Goal: Entertainment & Leisure: Consume media (video, audio)

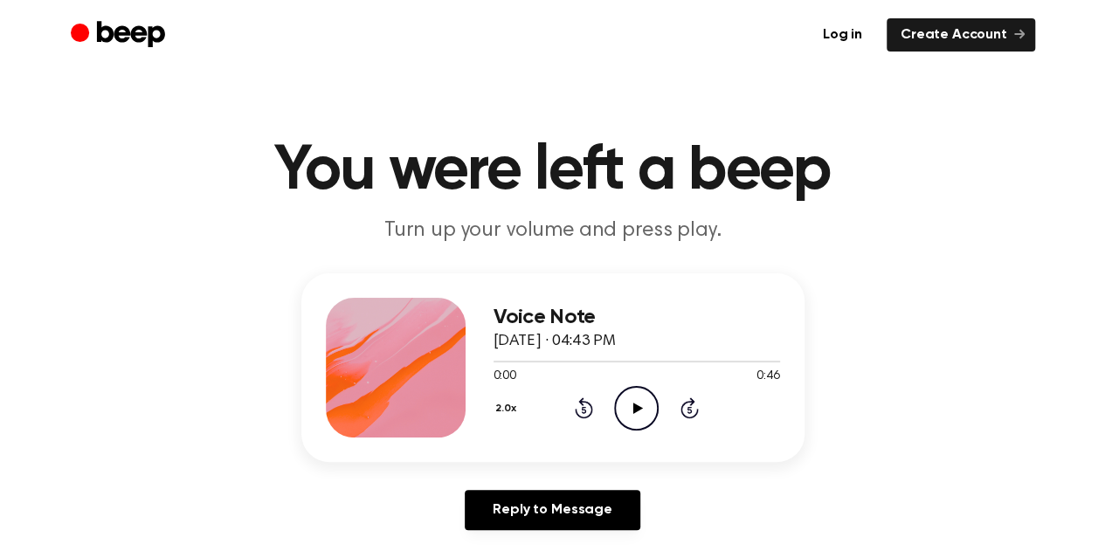
click at [629, 404] on icon "Play Audio" at bounding box center [636, 408] width 45 height 45
click at [627, 406] on icon "Pause Audio" at bounding box center [636, 408] width 45 height 45
click at [589, 406] on icon "Rewind 5 seconds" at bounding box center [583, 408] width 19 height 23
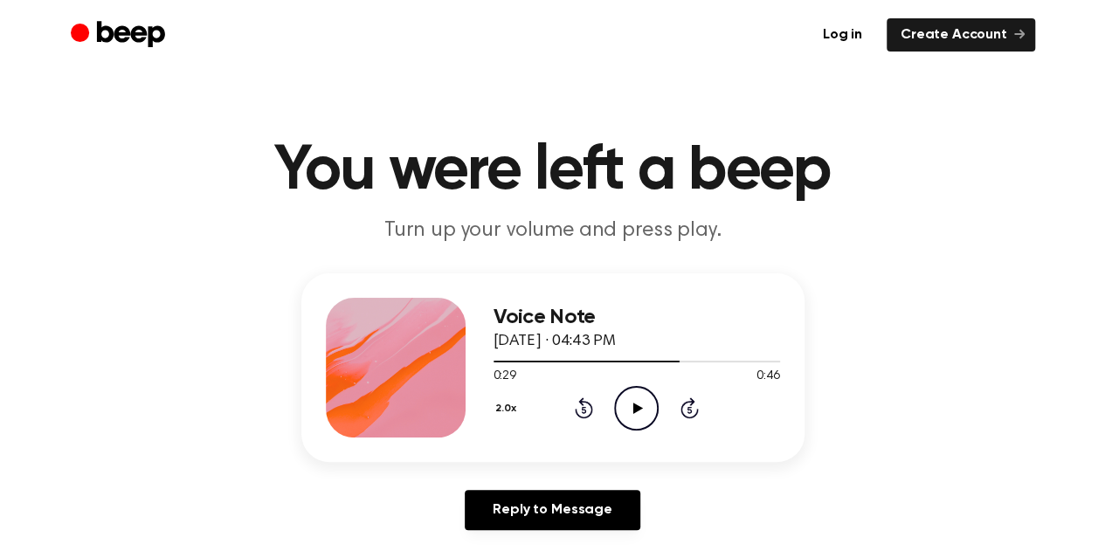
click at [639, 408] on icon at bounding box center [638, 408] width 10 height 11
click at [590, 416] on icon at bounding box center [584, 408] width 18 height 21
drag, startPoint x: 590, startPoint y: 416, endPoint x: 193, endPoint y: 320, distance: 408.2
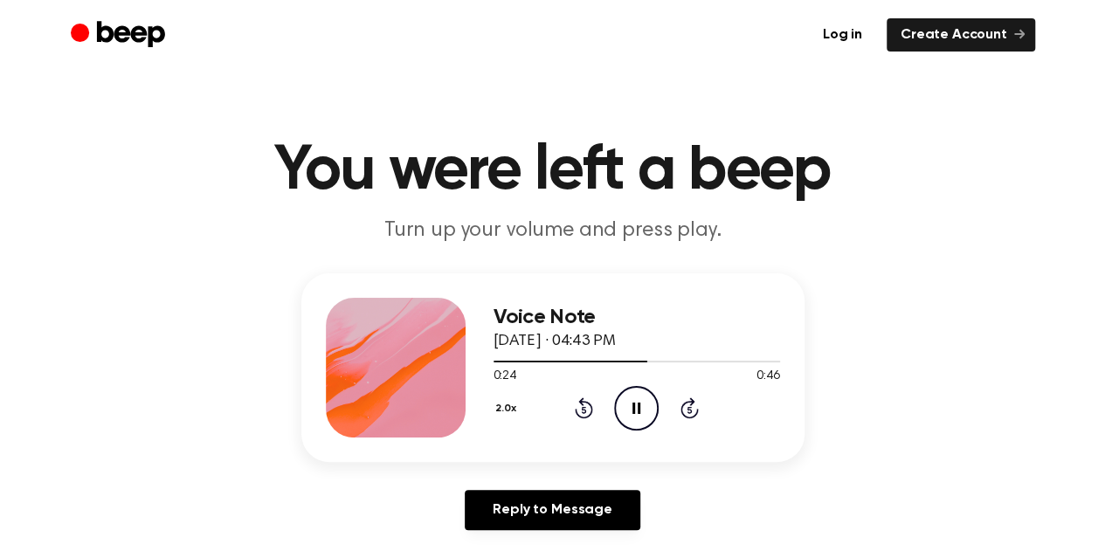
click at [193, 320] on div "Voice Note [DATE] · 04:43 PM 0:24 0:46 Your browser does not support the [objec…" at bounding box center [552, 408] width 1063 height 271
click at [640, 403] on icon "Pause Audio" at bounding box center [636, 408] width 45 height 45
drag, startPoint x: 640, startPoint y: 403, endPoint x: 633, endPoint y: 410, distance: 10.5
click at [633, 410] on icon "Play Audio" at bounding box center [636, 408] width 45 height 45
click at [633, 410] on icon at bounding box center [637, 408] width 8 height 11
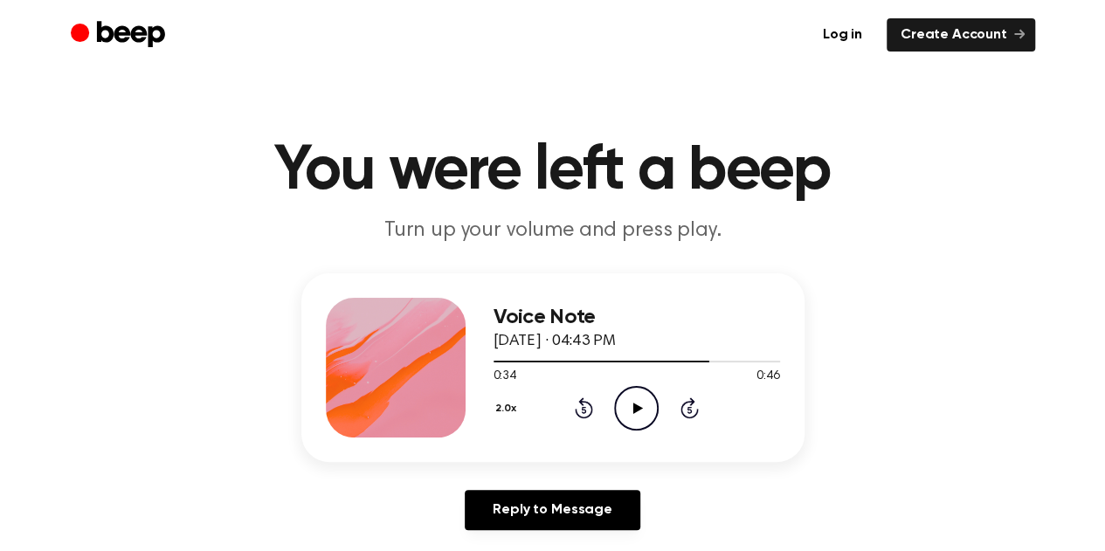
click at [635, 410] on icon at bounding box center [638, 408] width 10 height 11
drag, startPoint x: 292, startPoint y: 123, endPoint x: 203, endPoint y: 67, distance: 105.2
click at [625, 410] on icon "Play Audio" at bounding box center [636, 408] width 45 height 45
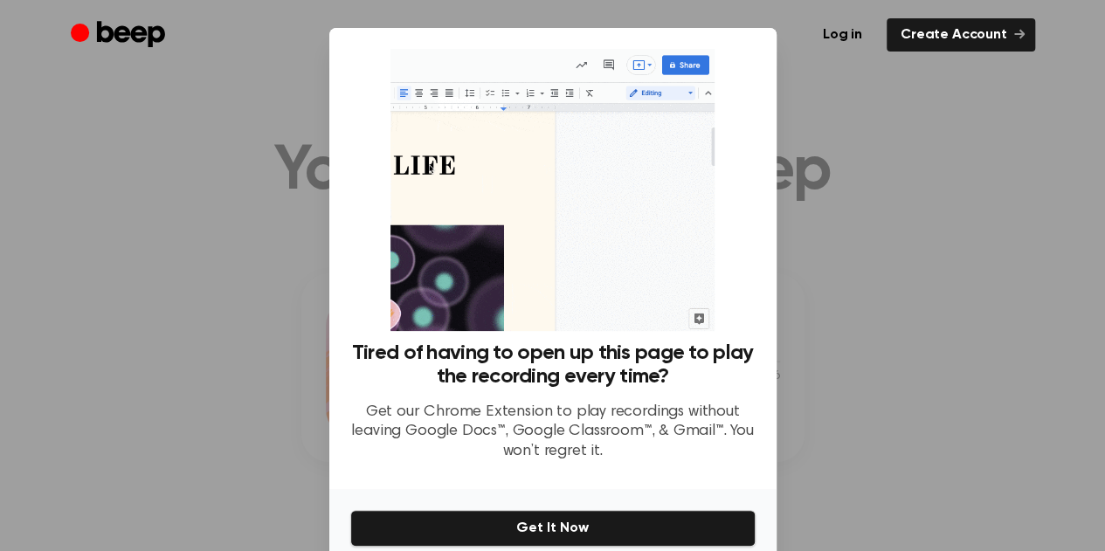
scroll to position [79, 0]
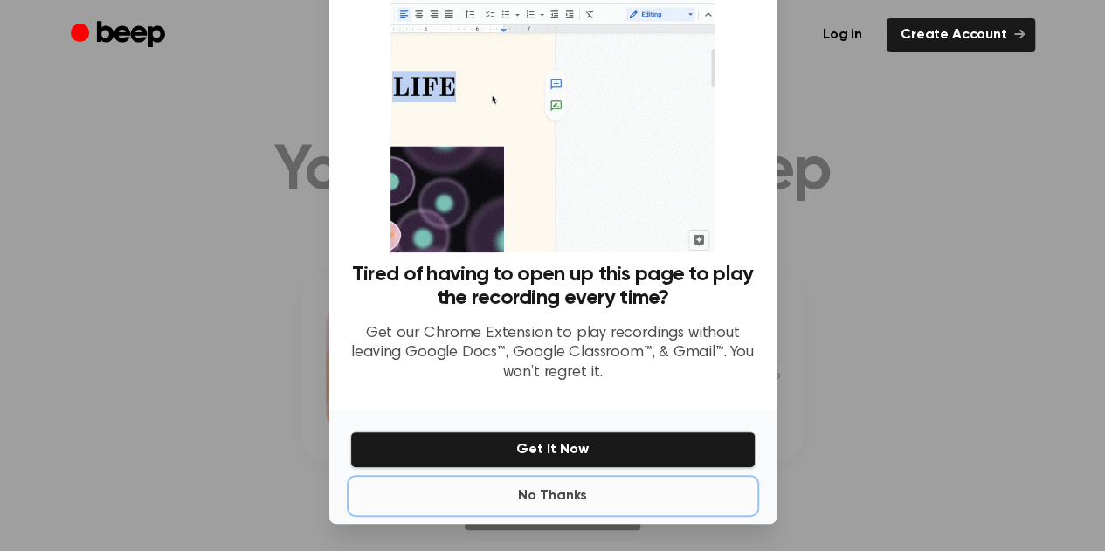
click at [550, 492] on button "No Thanks" at bounding box center [552, 496] width 405 height 35
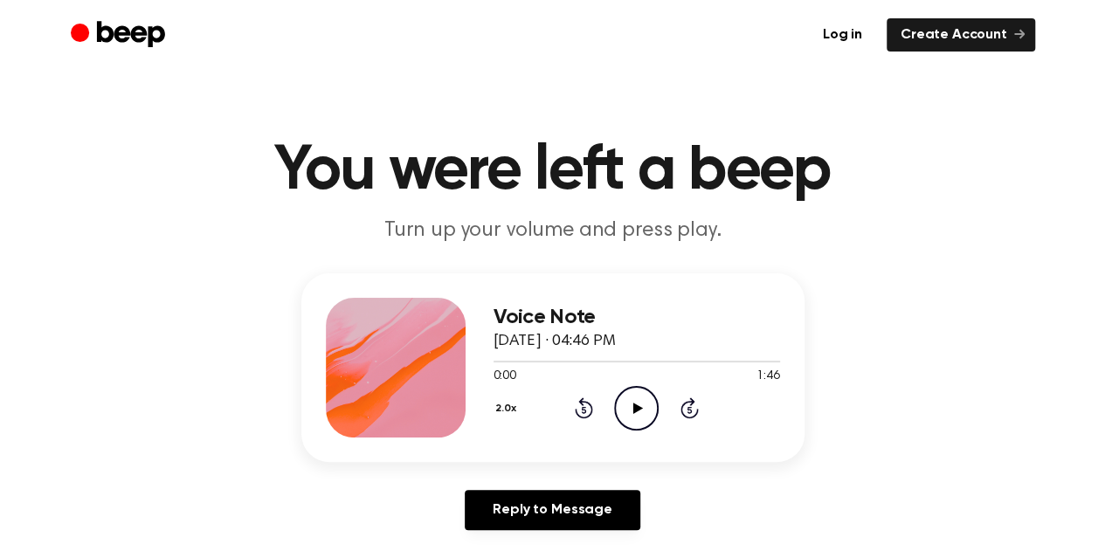
click at [640, 410] on icon "Play Audio" at bounding box center [636, 408] width 45 height 45
click at [640, 409] on icon at bounding box center [637, 408] width 8 height 11
click at [580, 408] on icon "Rewind 5 seconds" at bounding box center [583, 408] width 19 height 23
click at [634, 414] on icon "Play Audio" at bounding box center [636, 408] width 45 height 45
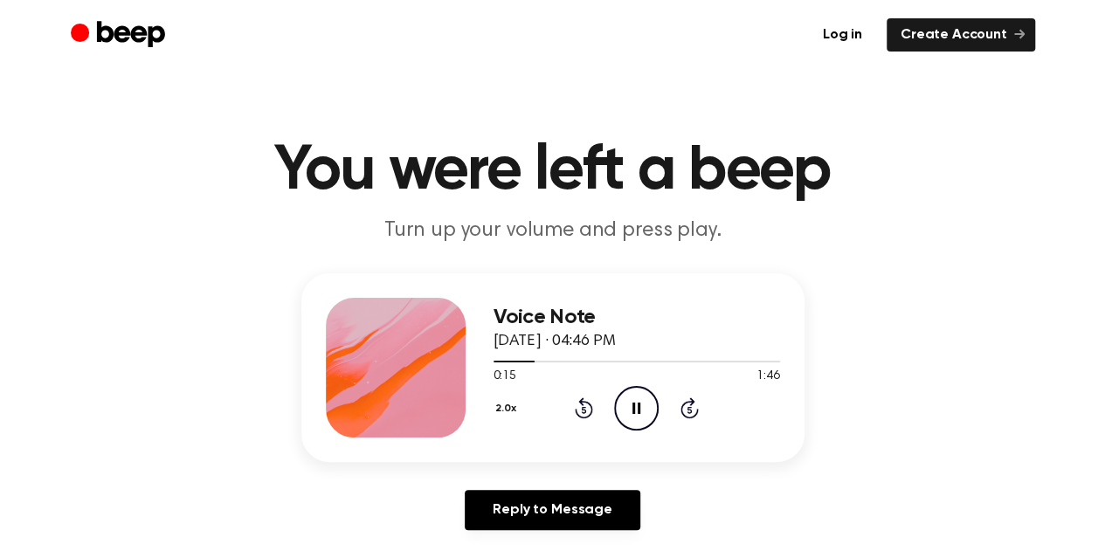
click at [640, 410] on icon "Pause Audio" at bounding box center [636, 408] width 45 height 45
click at [648, 403] on icon "Play Audio" at bounding box center [636, 408] width 45 height 45
click at [592, 413] on icon at bounding box center [584, 408] width 18 height 21
click at [634, 412] on icon at bounding box center [637, 408] width 8 height 11
click at [630, 420] on icon "Play Audio" at bounding box center [636, 408] width 45 height 45
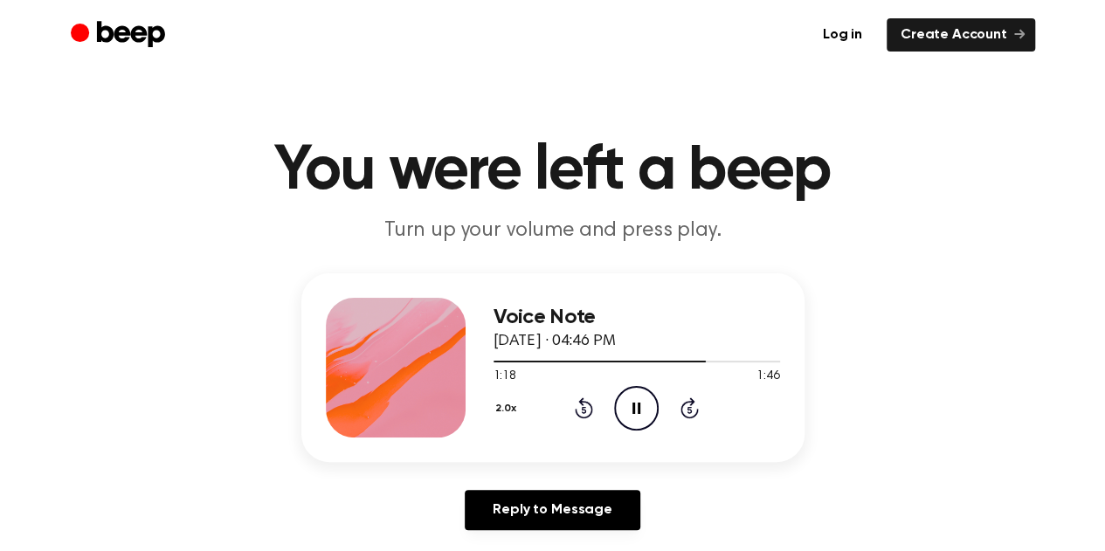
click at [634, 406] on icon at bounding box center [637, 408] width 8 height 11
click at [650, 405] on icon "Play Audio" at bounding box center [636, 408] width 45 height 45
click at [593, 412] on div "2.0x Rewind 5 seconds Pause Audio Skip 5 seconds" at bounding box center [637, 408] width 287 height 45
click at [585, 412] on icon at bounding box center [584, 410] width 4 height 7
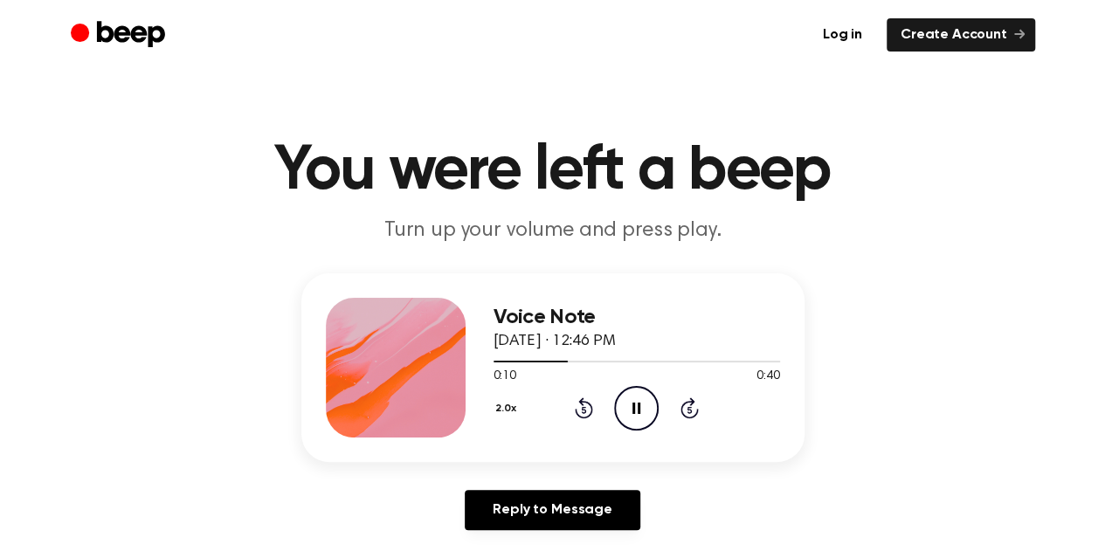
click at [629, 412] on icon "Pause Audio" at bounding box center [636, 408] width 45 height 45
click at [628, 405] on icon "Play Audio" at bounding box center [636, 408] width 45 height 45
